Goal: Task Accomplishment & Management: Manage account settings

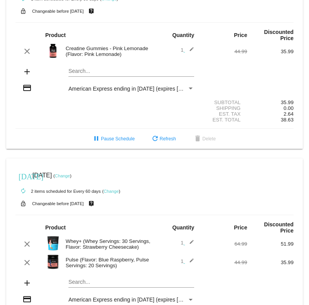
scroll to position [266, 0]
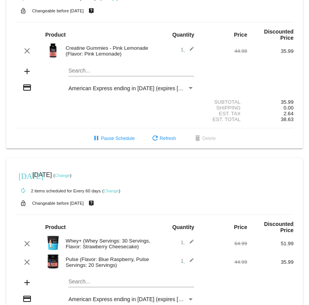
click at [70, 173] on link "Change" at bounding box center [62, 175] width 15 height 5
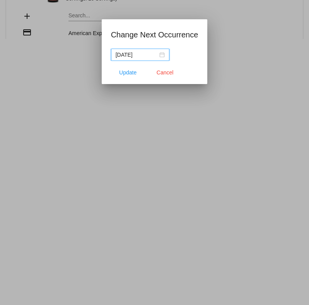
click at [165, 54] on div "[DATE]" at bounding box center [139, 55] width 49 height 8
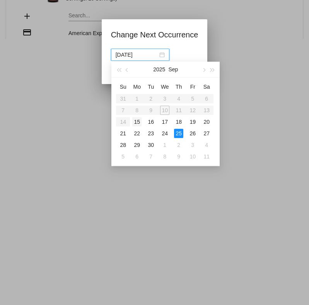
click at [137, 122] on div "15" at bounding box center [136, 121] width 9 height 9
type input "[DATE]"
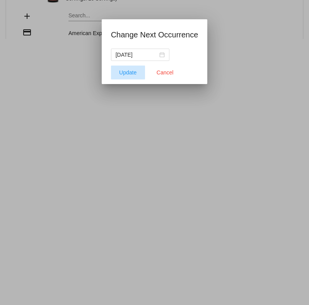
click at [129, 73] on span "Update" at bounding box center [127, 73] width 17 height 6
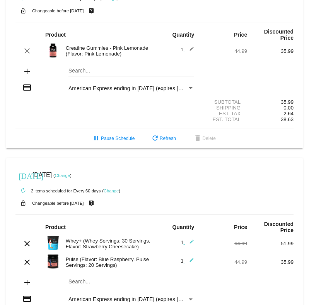
scroll to position [316, 0]
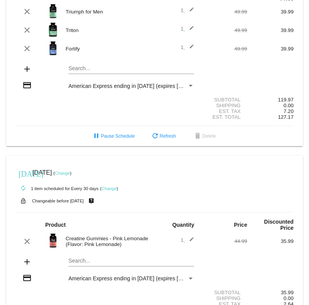
scroll to position [316, 0]
